Goal: Transaction & Acquisition: Purchase product/service

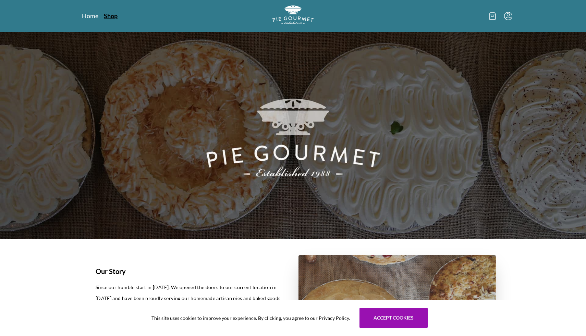
click at [113, 17] on link "Shop" at bounding box center [111, 16] width 14 height 8
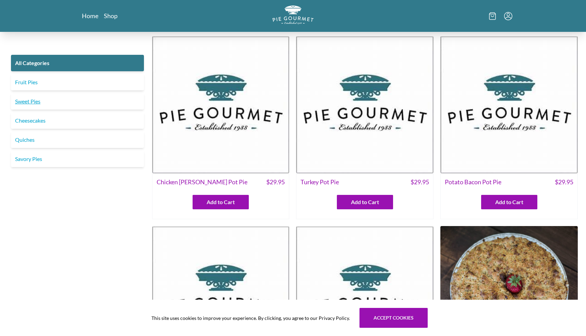
click at [35, 101] on link "Sweet Pies" at bounding box center [77, 101] width 133 height 16
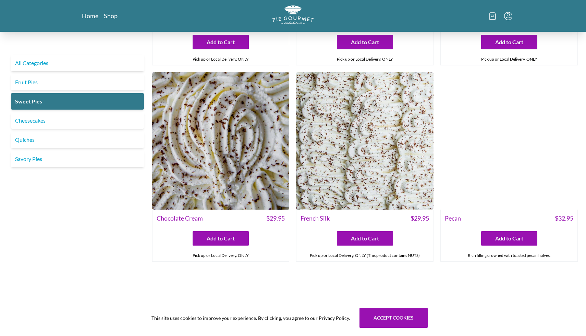
scroll to position [120, 0]
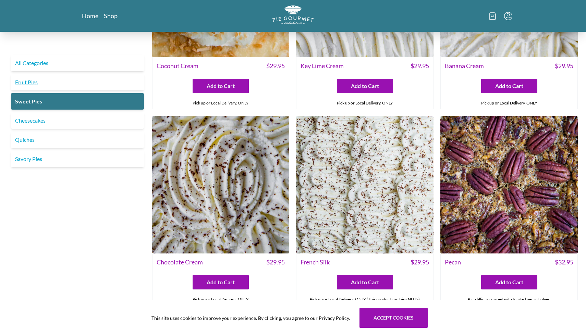
click at [33, 85] on link "Fruit Pies" at bounding box center [77, 82] width 133 height 16
